Goal: Find specific page/section: Find specific page/section

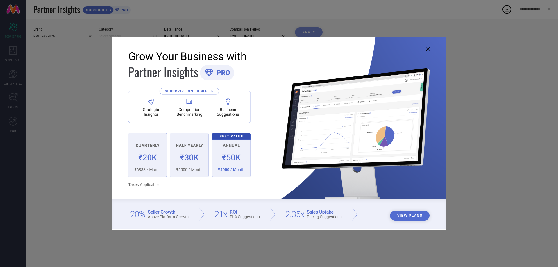
type input "All"
click at [426, 48] on icon at bounding box center [427, 48] width 3 height 3
